Goal: Task Accomplishment & Management: Manage account settings

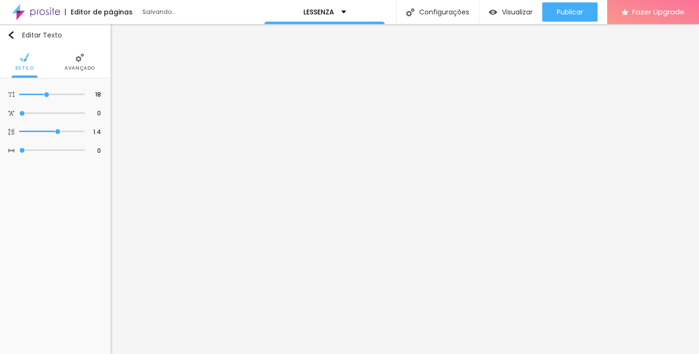
click at [76, 64] on li "Avançado" at bounding box center [79, 62] width 31 height 32
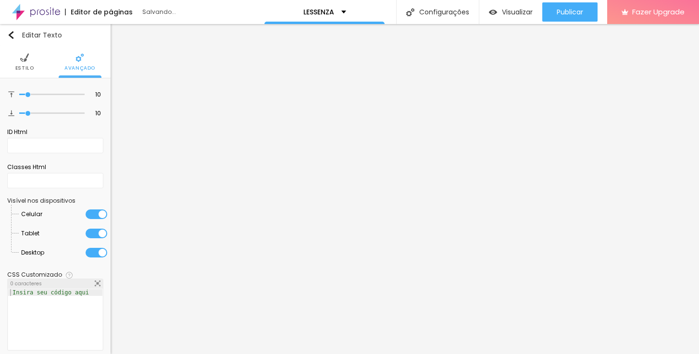
click at [22, 66] on span "Estilo" at bounding box center [24, 68] width 19 height 5
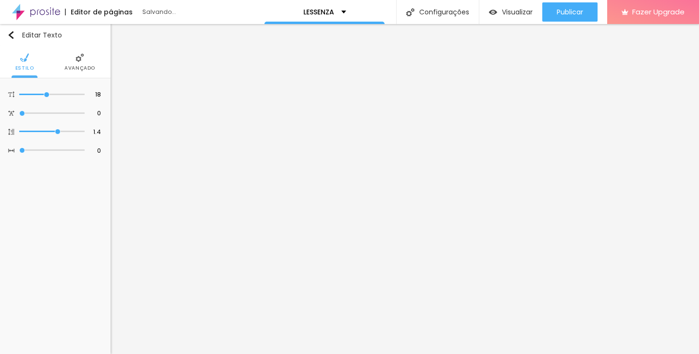
click at [76, 66] on span "Avançado" at bounding box center [79, 68] width 31 height 5
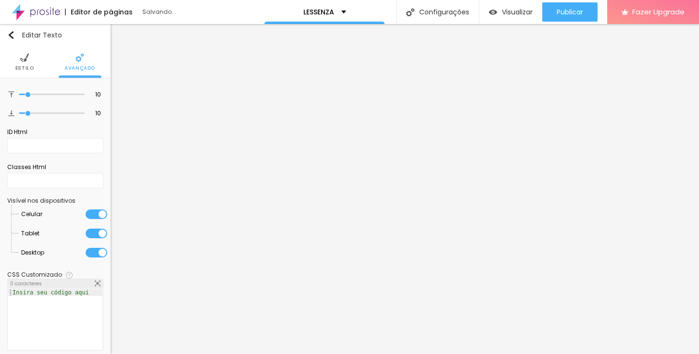
click at [24, 67] on span "Estilo" at bounding box center [24, 68] width 19 height 5
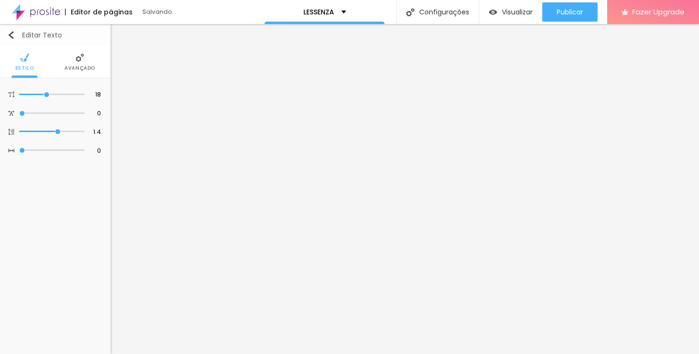
click at [14, 39] on button "Editar Texto" at bounding box center [55, 35] width 111 height 22
click at [32, 36] on div "Editar Texto" at bounding box center [34, 35] width 55 height 8
click at [12, 35] on img "button" at bounding box center [11, 35] width 8 height 8
click at [78, 68] on span "Avançado" at bounding box center [79, 68] width 31 height 5
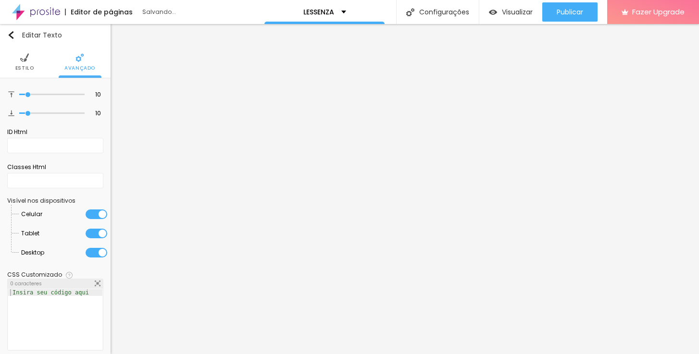
click at [22, 63] on li "Estilo" at bounding box center [24, 62] width 19 height 32
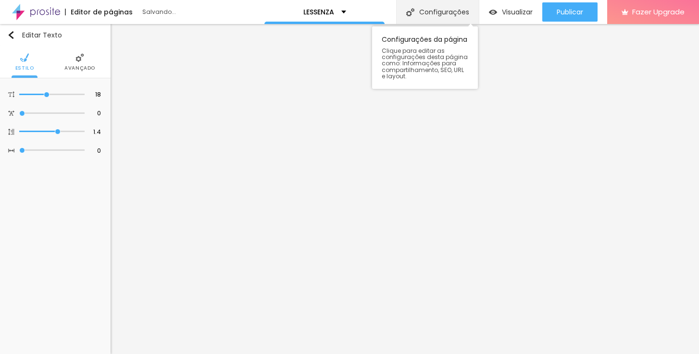
click at [425, 12] on div "Configurações" at bounding box center [437, 12] width 83 height 24
